Goal: Register for event/course

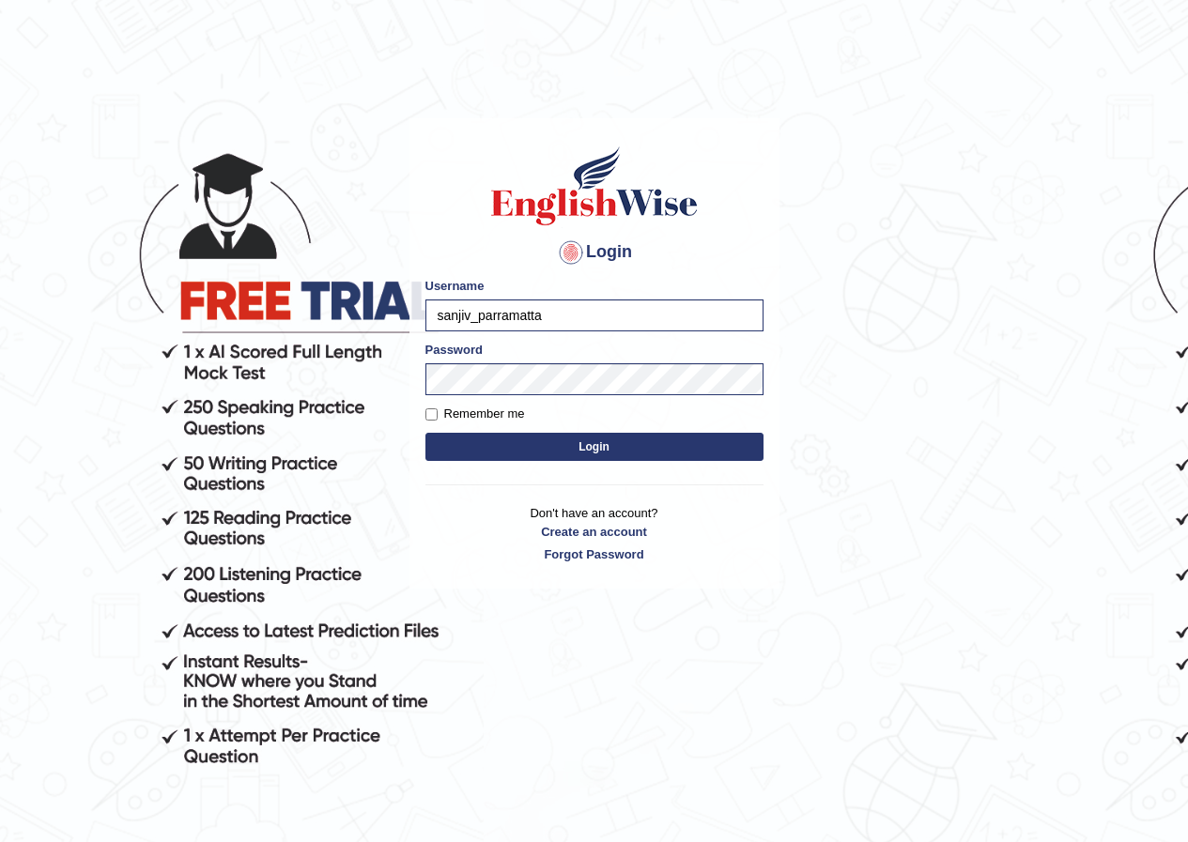
drag, startPoint x: 565, startPoint y: 317, endPoint x: 405, endPoint y: 322, distance: 160.6
click at [405, 322] on body "Login Please fix the following errors: Username sanjiv_parramatta Password Reme…" at bounding box center [594, 480] width 1188 height 842
type input "risaa_parramatta"
click at [461, 406] on form "Please fix the following errors: Username risaa_parramatta Password Remember me…" at bounding box center [594, 371] width 338 height 189
click at [349, 357] on body "Login Please fix the following errors: Username risaa_parramatta Password Remem…" at bounding box center [594, 480] width 1188 height 842
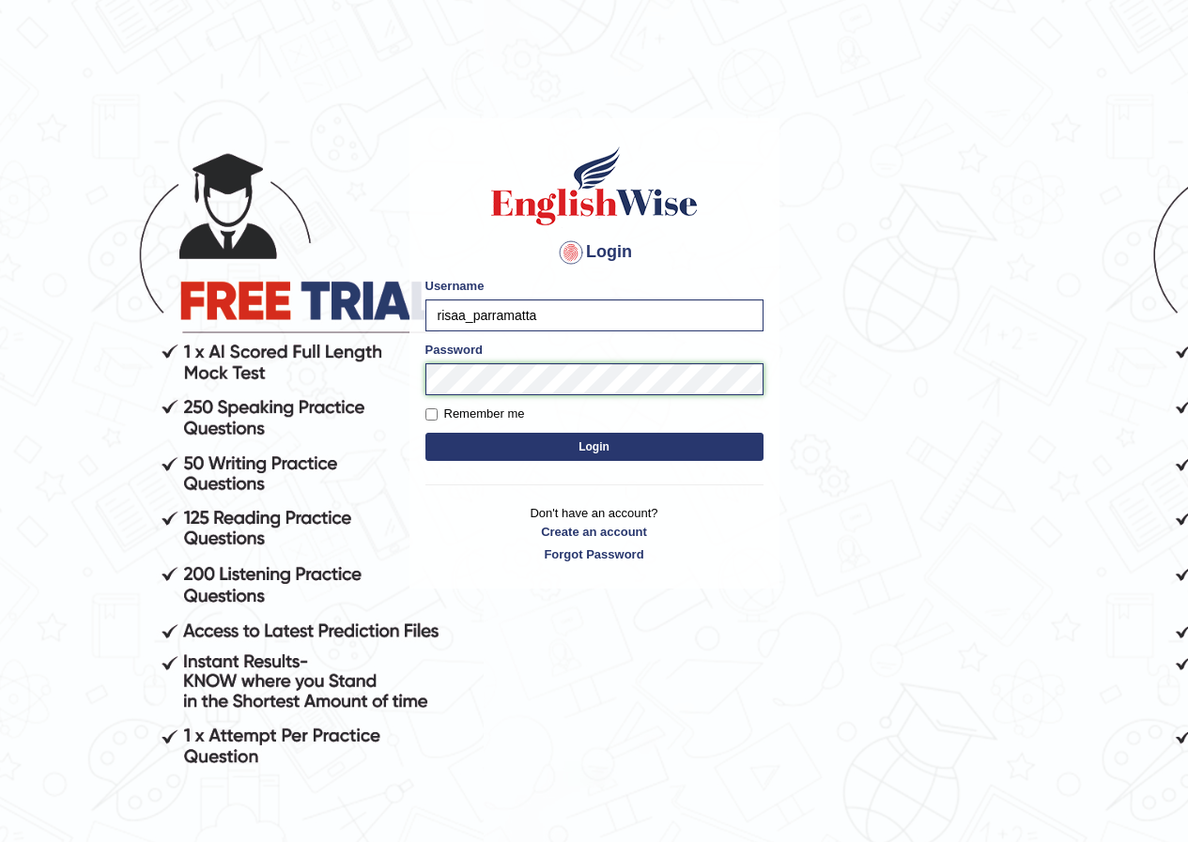
click at [425, 433] on button "Login" at bounding box center [594, 447] width 338 height 28
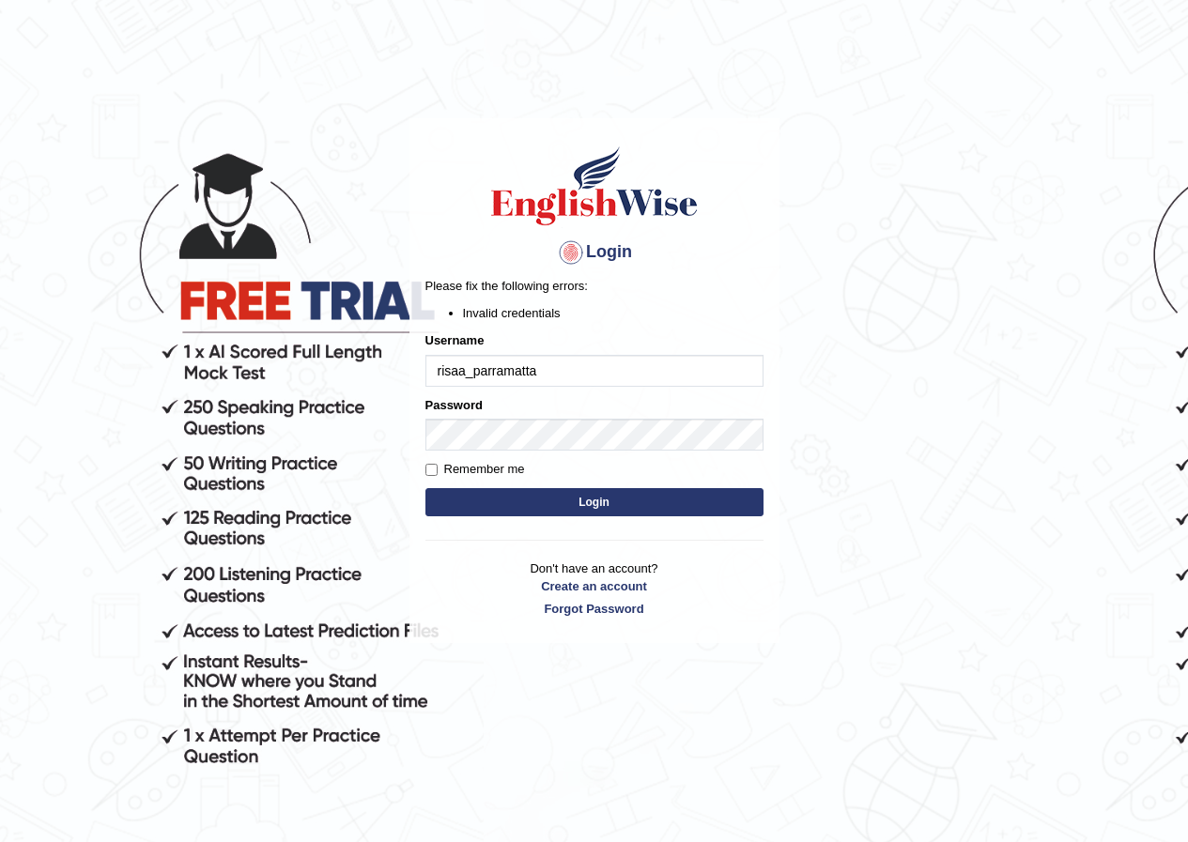
click at [903, 408] on body "Login Please fix the following errors: Invalid credentials Username risaa_parra…" at bounding box center [594, 480] width 1188 height 842
click at [685, 497] on button "Login" at bounding box center [594, 502] width 338 height 28
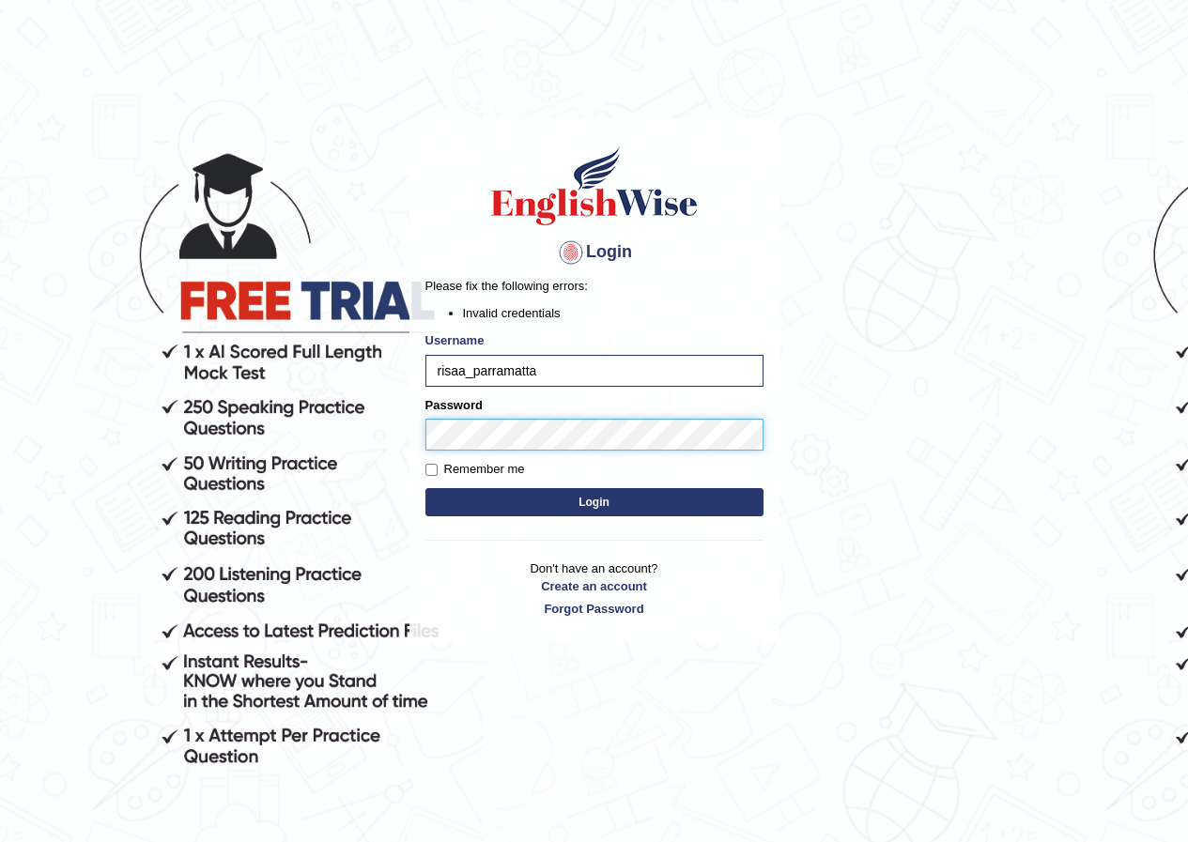
click at [383, 474] on body "Login Please fix the following errors: Invalid credentials Username risaa_parra…" at bounding box center [594, 480] width 1188 height 842
click at [425, 488] on button "Login" at bounding box center [594, 502] width 338 height 28
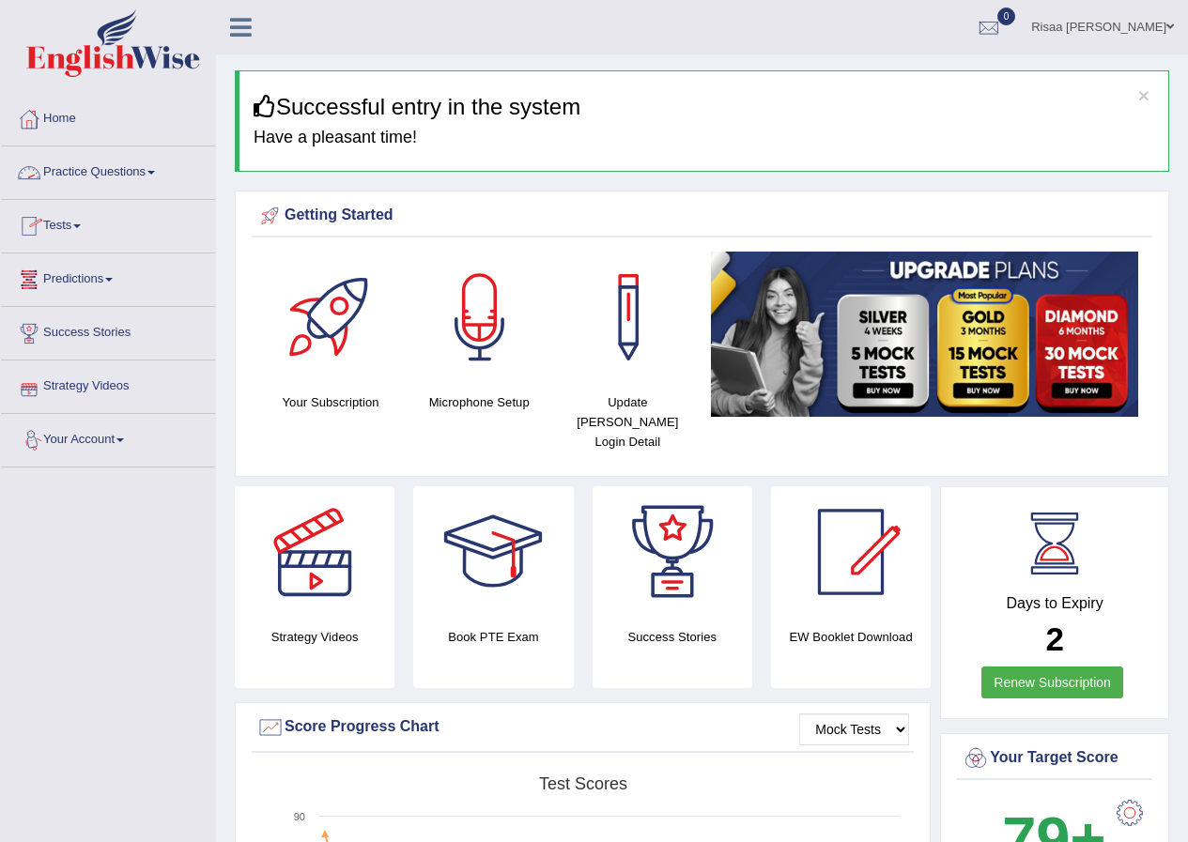
click at [92, 162] on link "Practice Questions" at bounding box center [108, 169] width 214 height 47
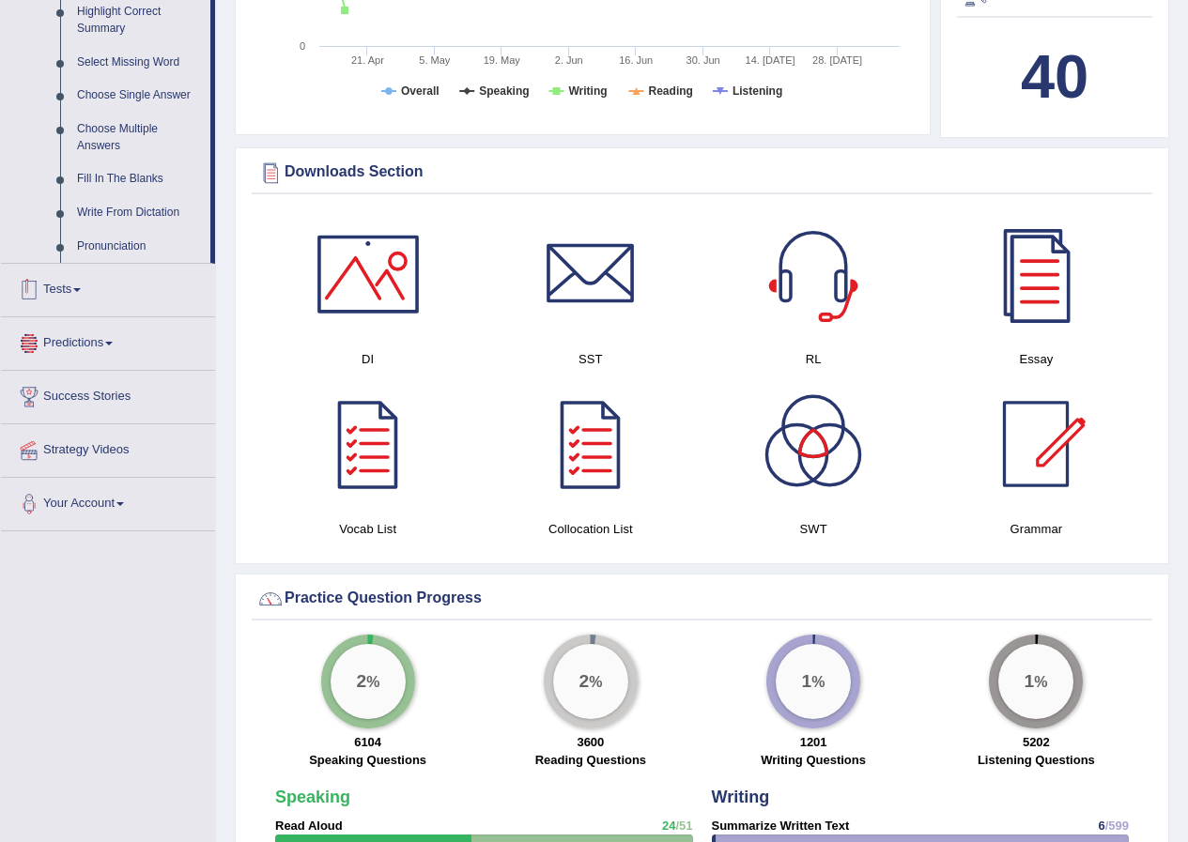
click at [85, 286] on link "Tests" at bounding box center [108, 287] width 214 height 47
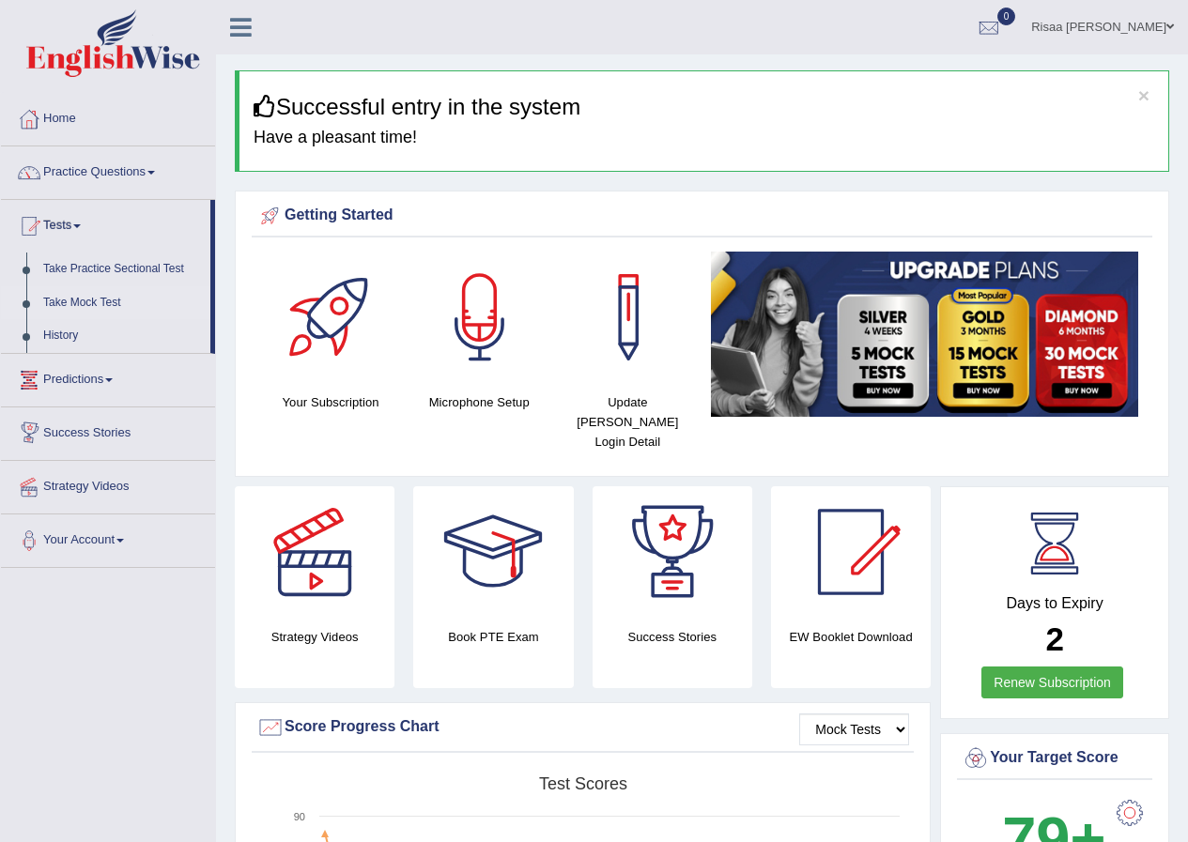
click at [92, 303] on link "Take Mock Test" at bounding box center [123, 303] width 176 height 34
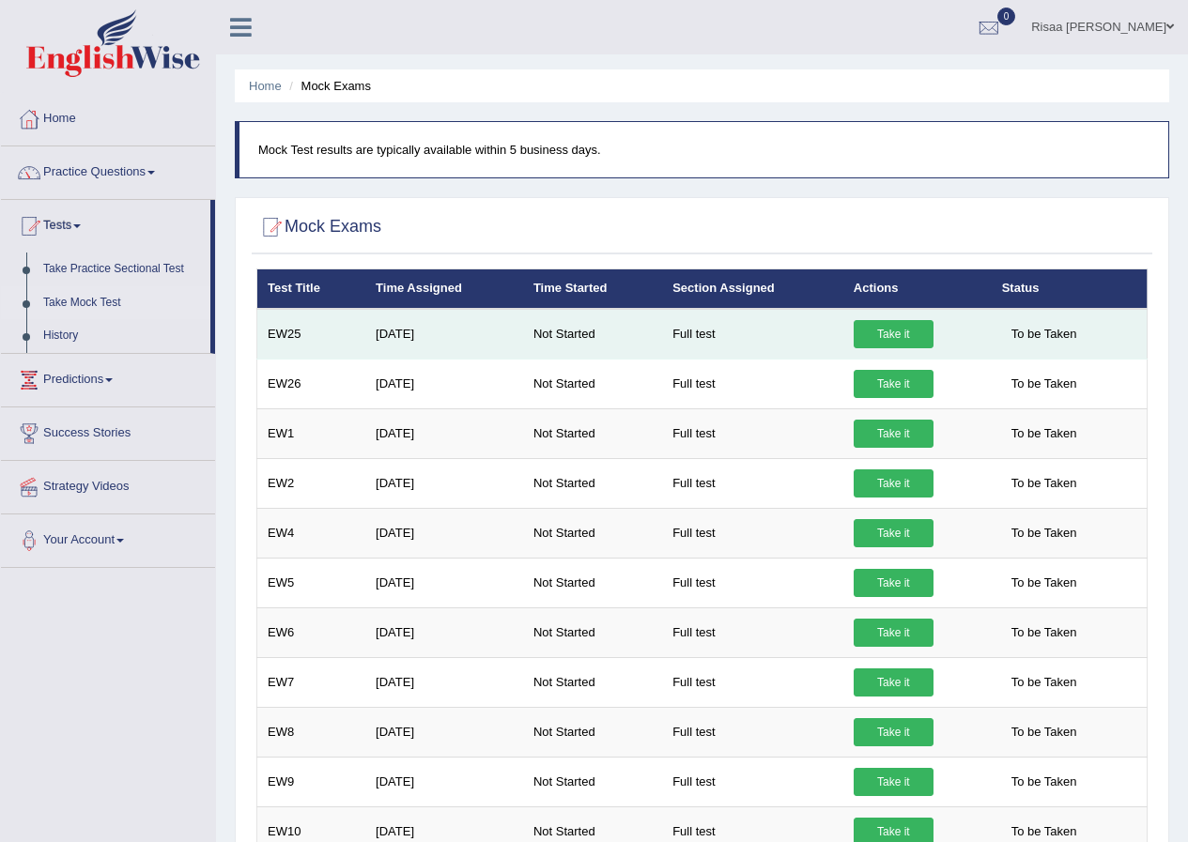
click at [919, 322] on link "Take it" at bounding box center [894, 334] width 80 height 28
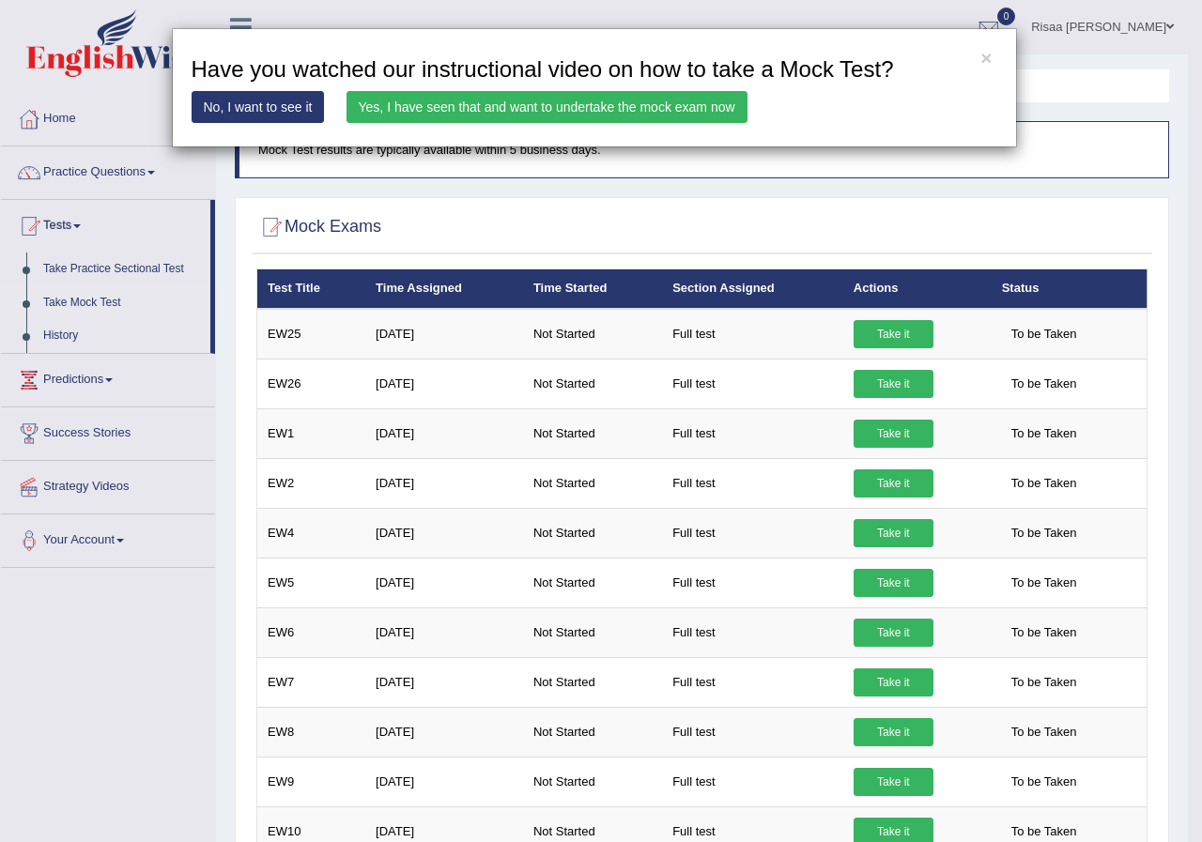
click at [480, 114] on link "Yes, I have seen that and want to undertake the mock exam now" at bounding box center [546, 107] width 401 height 32
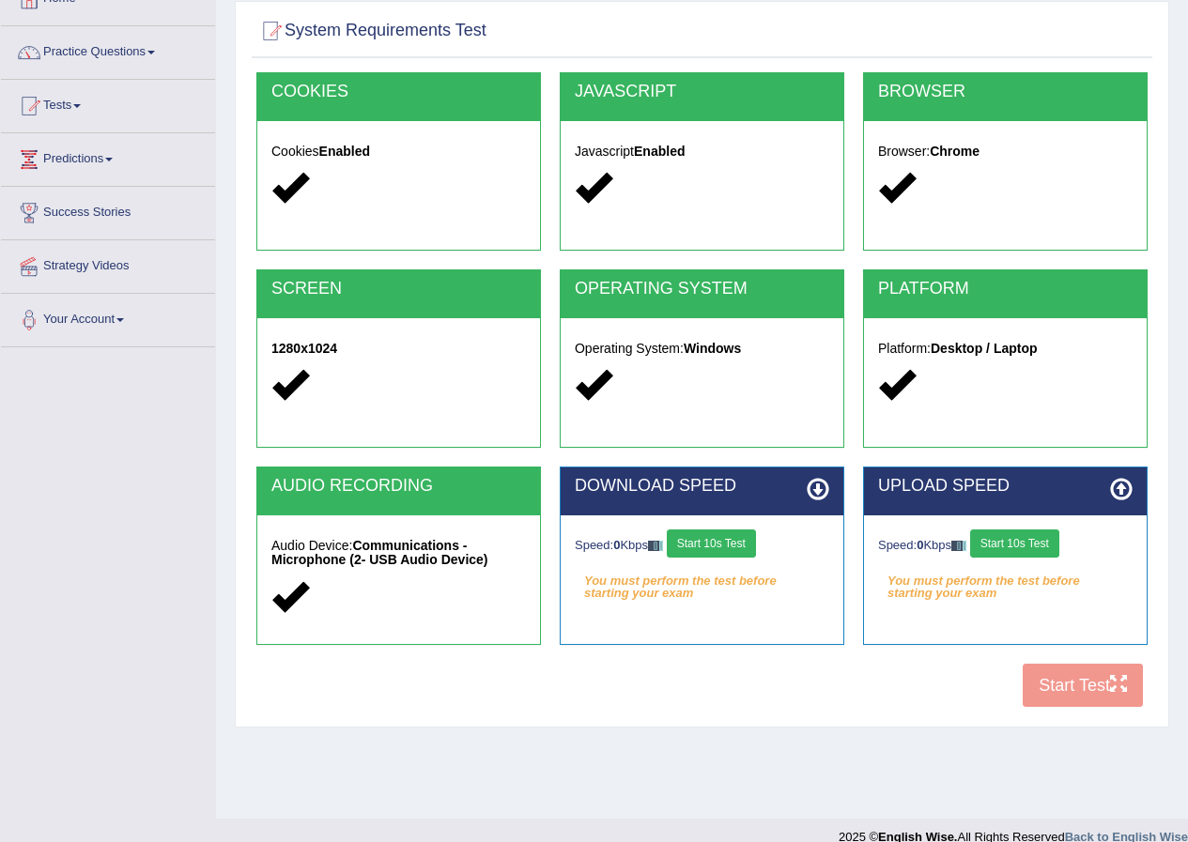
scroll to position [144, 0]
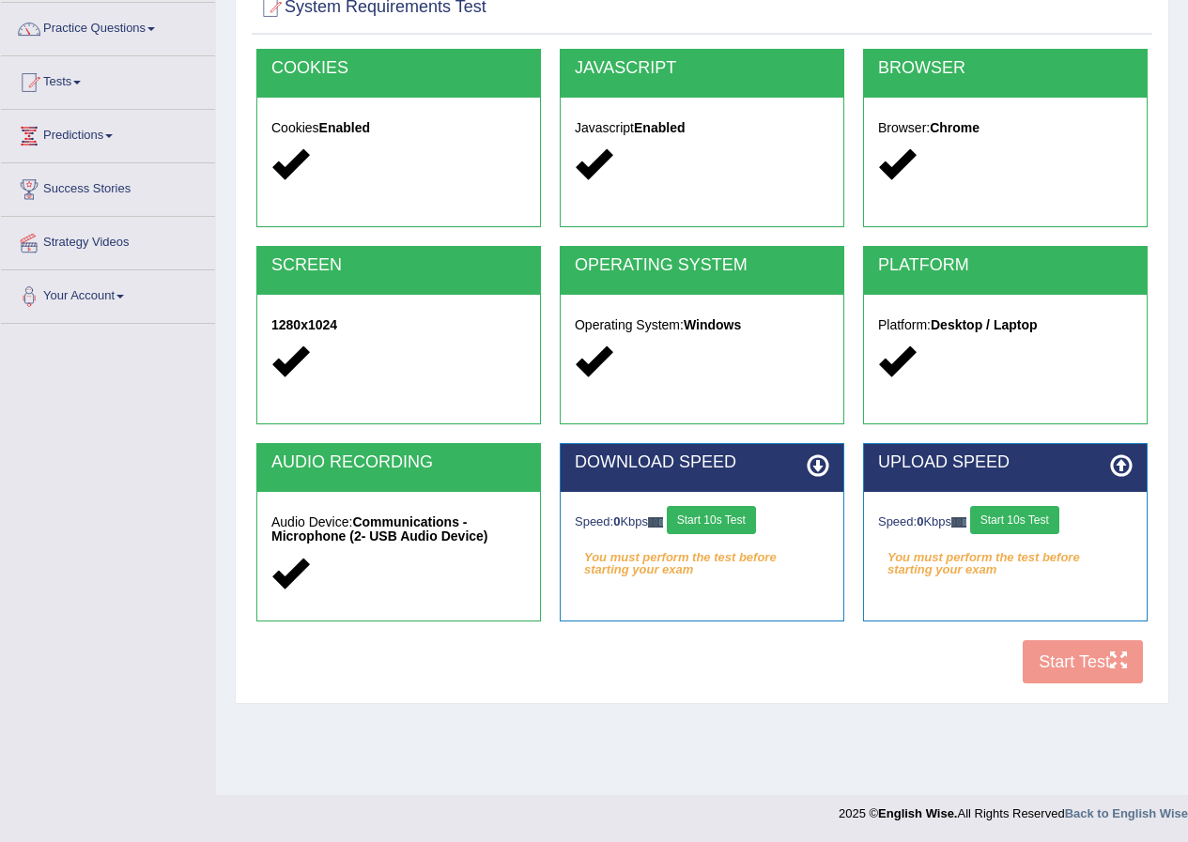
click at [741, 523] on button "Start 10s Test" at bounding box center [711, 520] width 89 height 28
click at [1043, 520] on button "Start 10s Test" at bounding box center [1014, 520] width 89 height 28
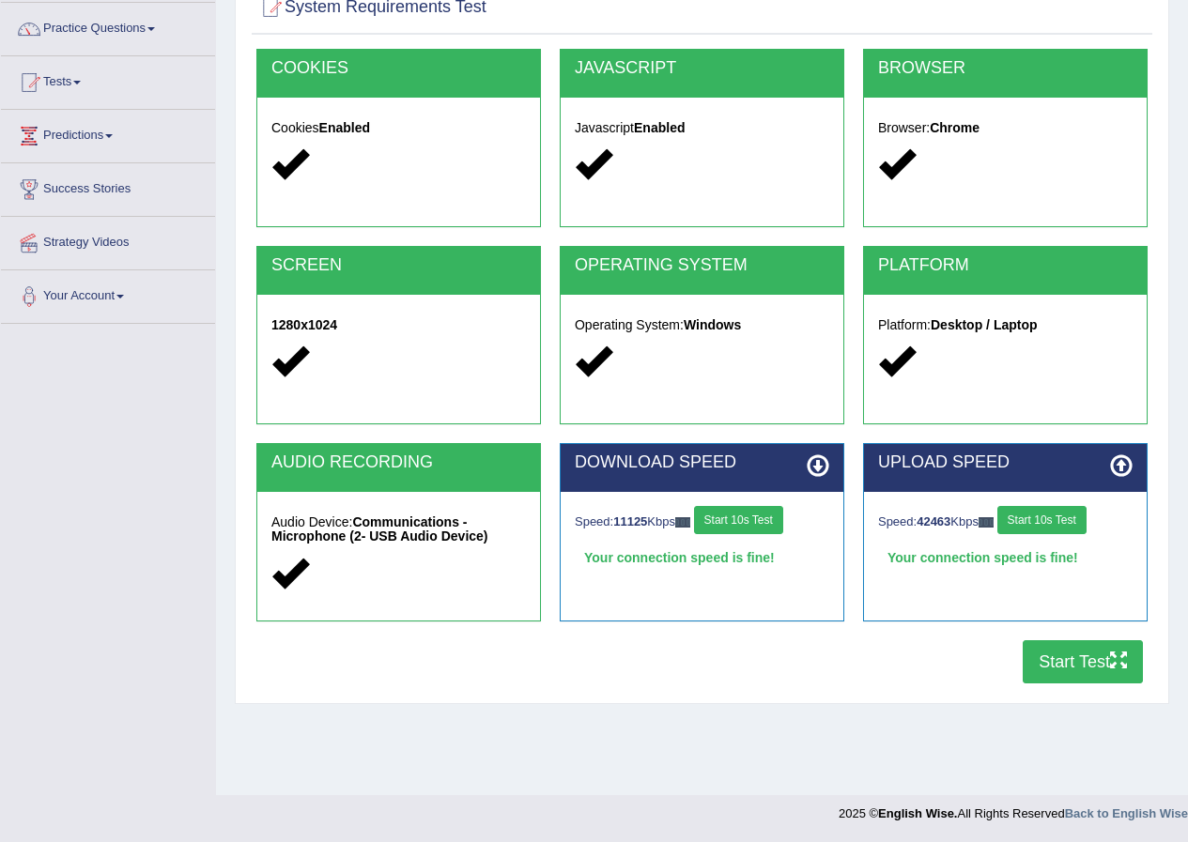
click at [1060, 659] on button "Start Test" at bounding box center [1083, 661] width 120 height 43
